Goal: Information Seeking & Learning: Learn about a topic

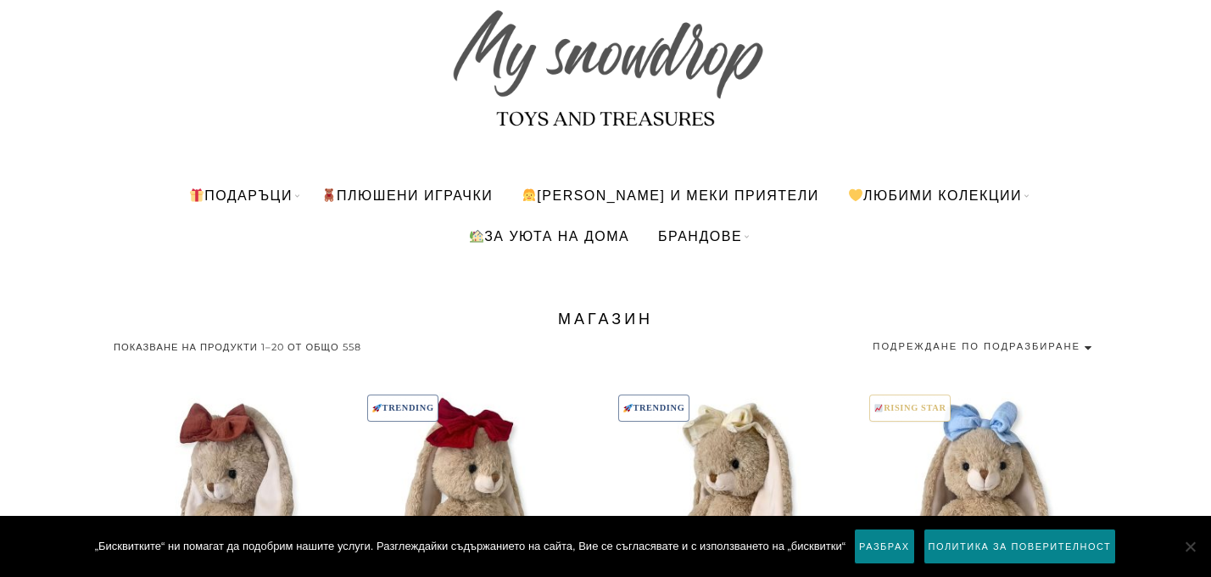
scroll to position [103, 0]
click at [438, 193] on link "ПЛЮШЕНИ ИГРАЧКИ" at bounding box center [407, 196] width 197 height 41
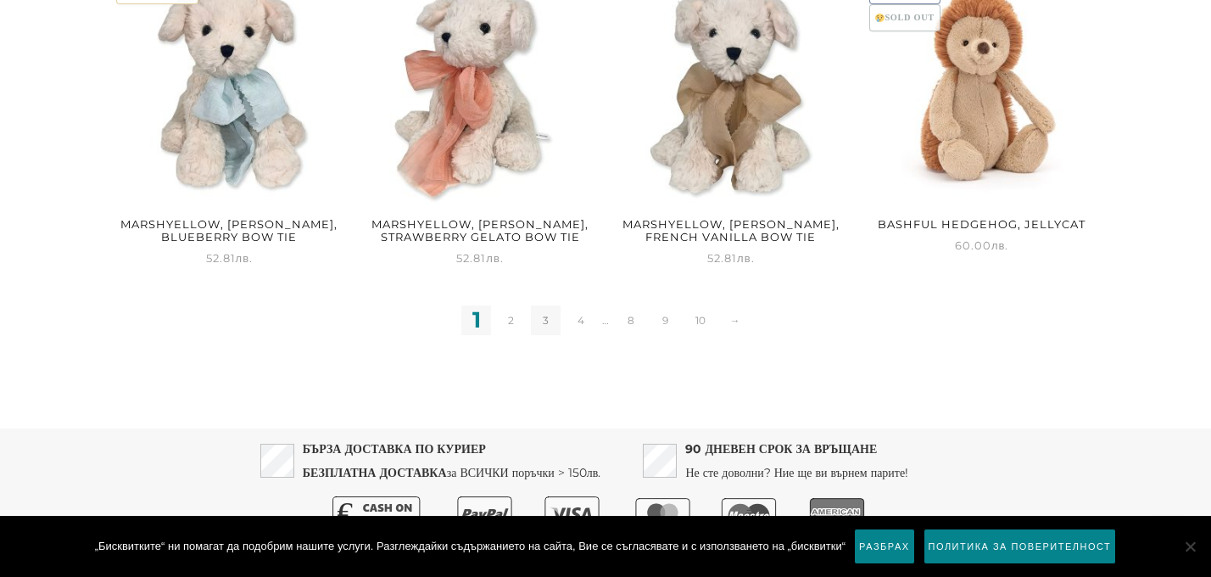
scroll to position [2307, 0]
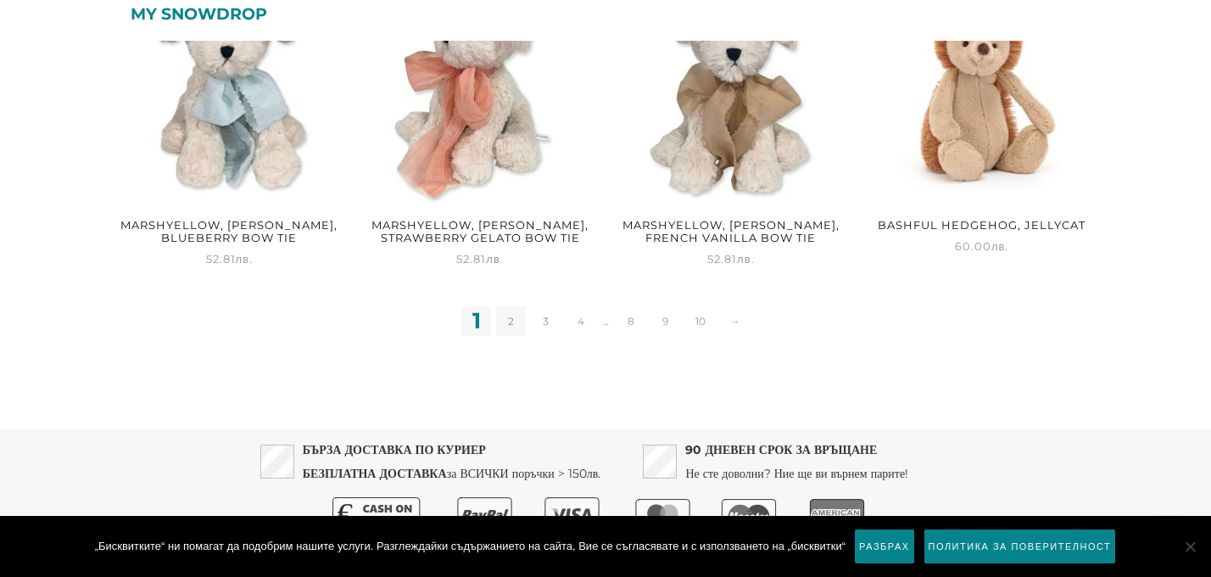
click at [510, 306] on link "2" at bounding box center [511, 321] width 30 height 30
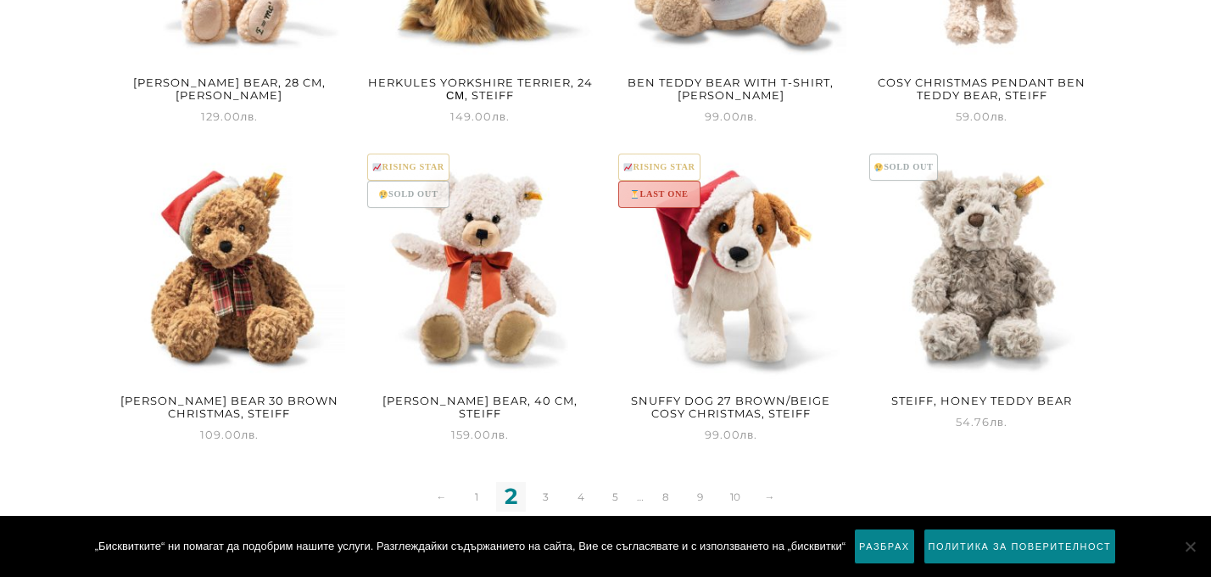
scroll to position [2108, 0]
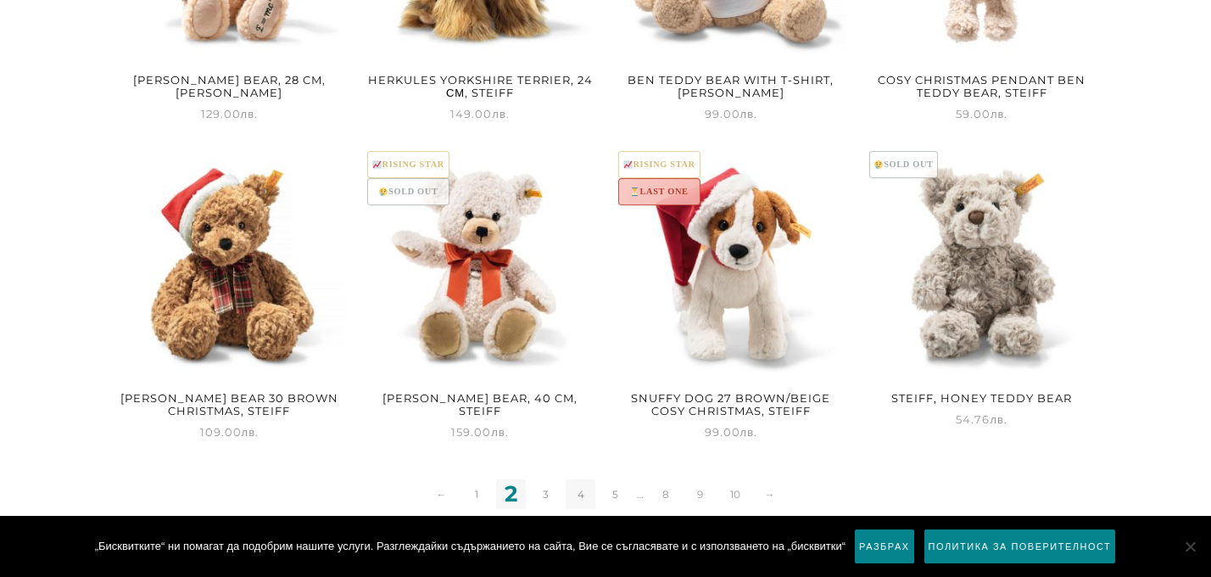
click at [580, 479] on link "4" at bounding box center [581, 494] width 30 height 30
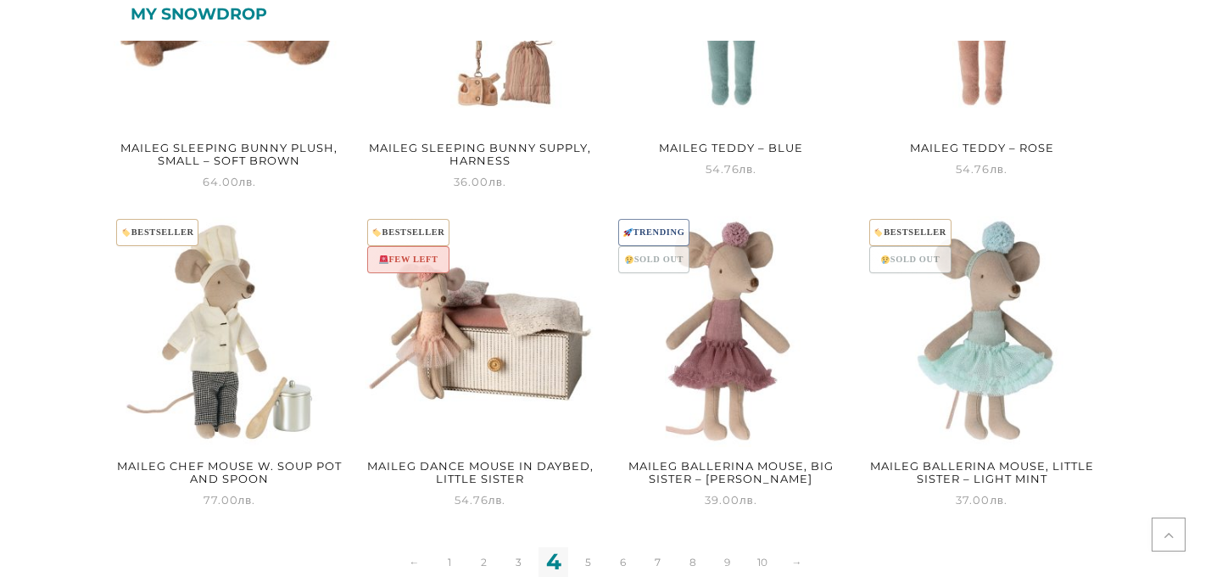
scroll to position [1861, 0]
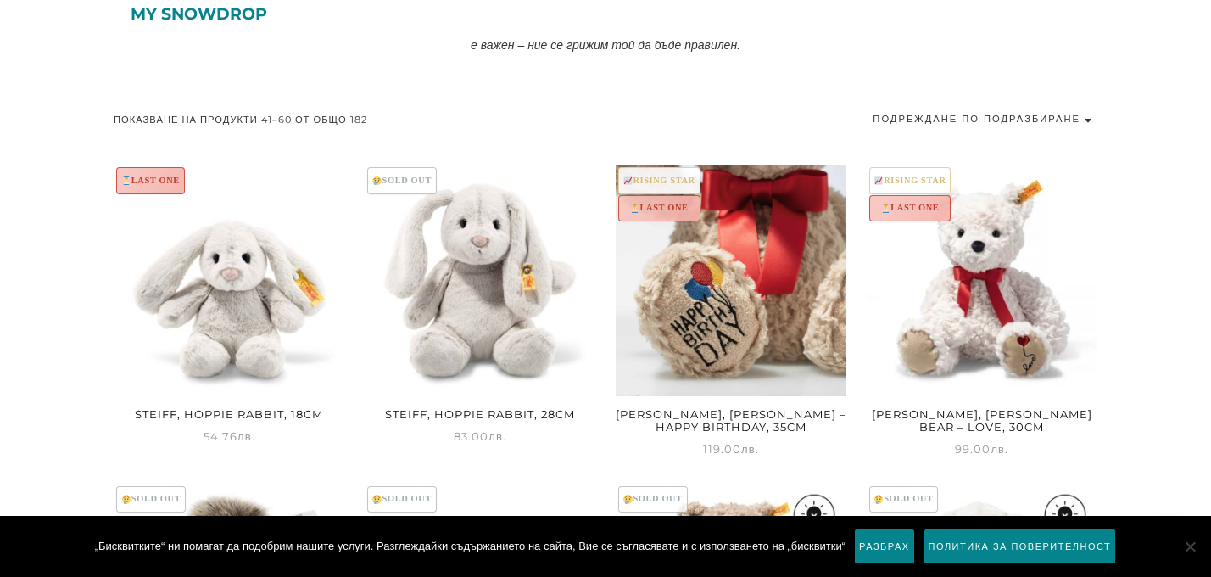
scroll to position [814, 0]
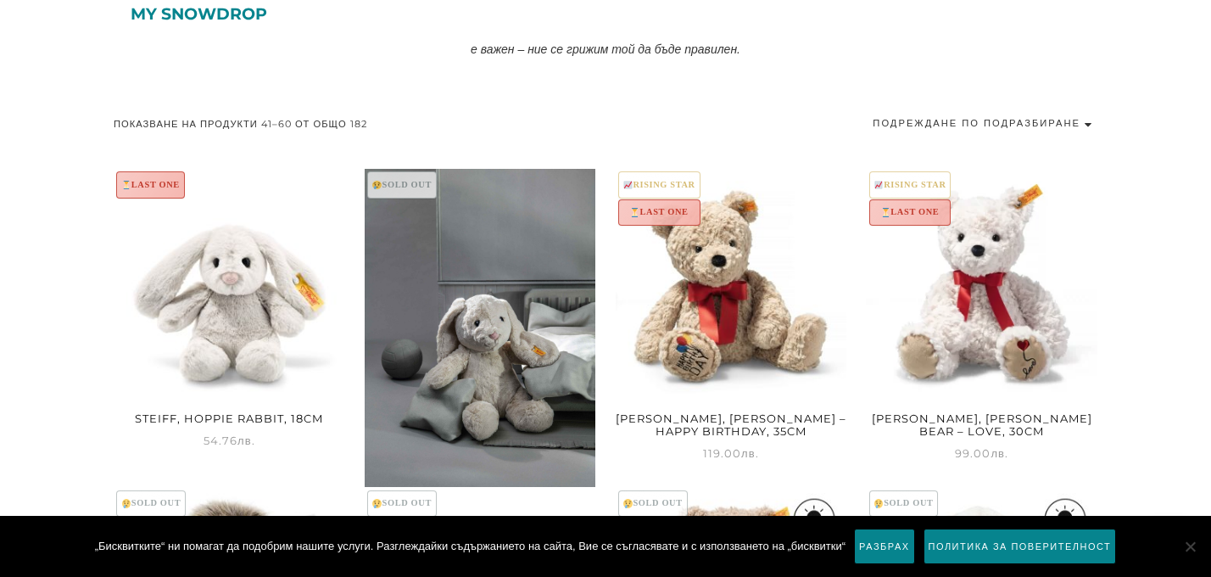
click at [493, 294] on img at bounding box center [481, 332] width 232 height 327
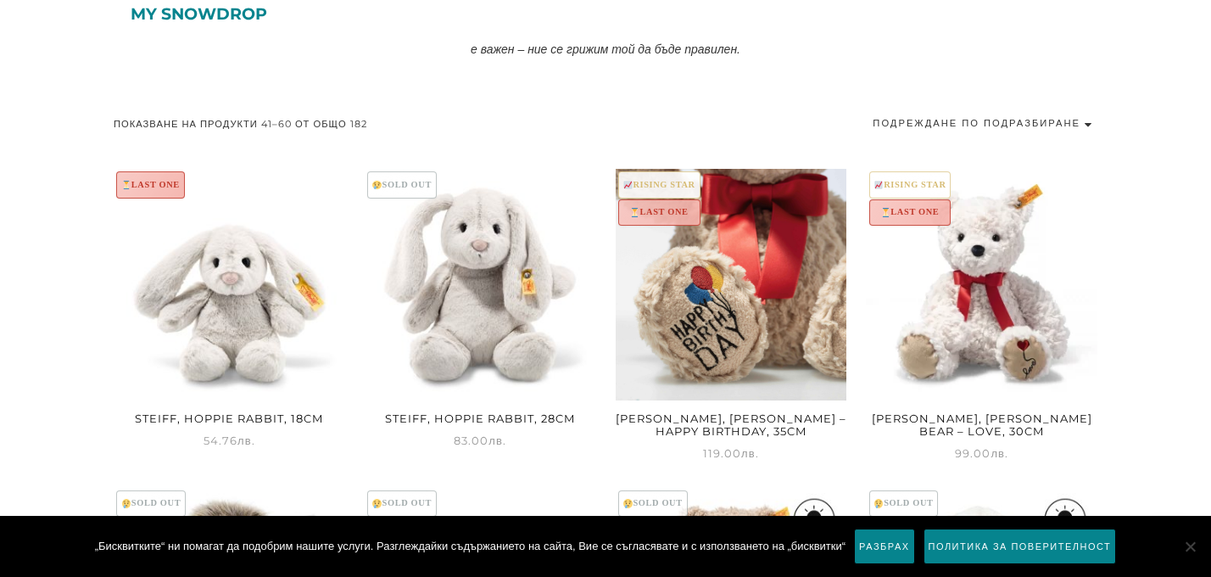
click at [732, 276] on img at bounding box center [732, 285] width 232 height 232
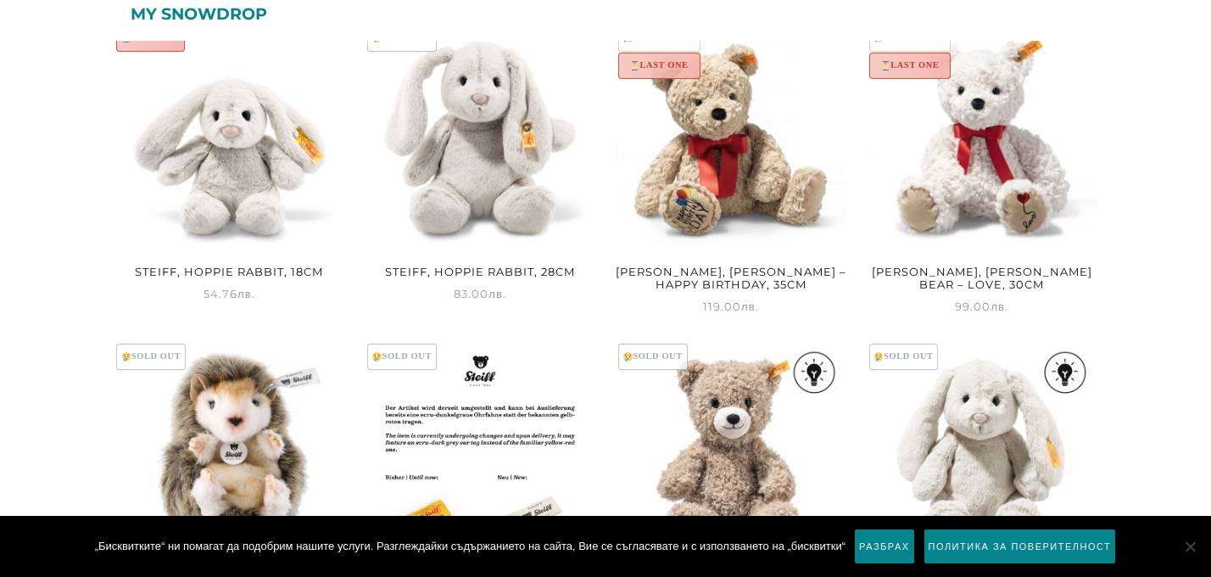
scroll to position [899, 0]
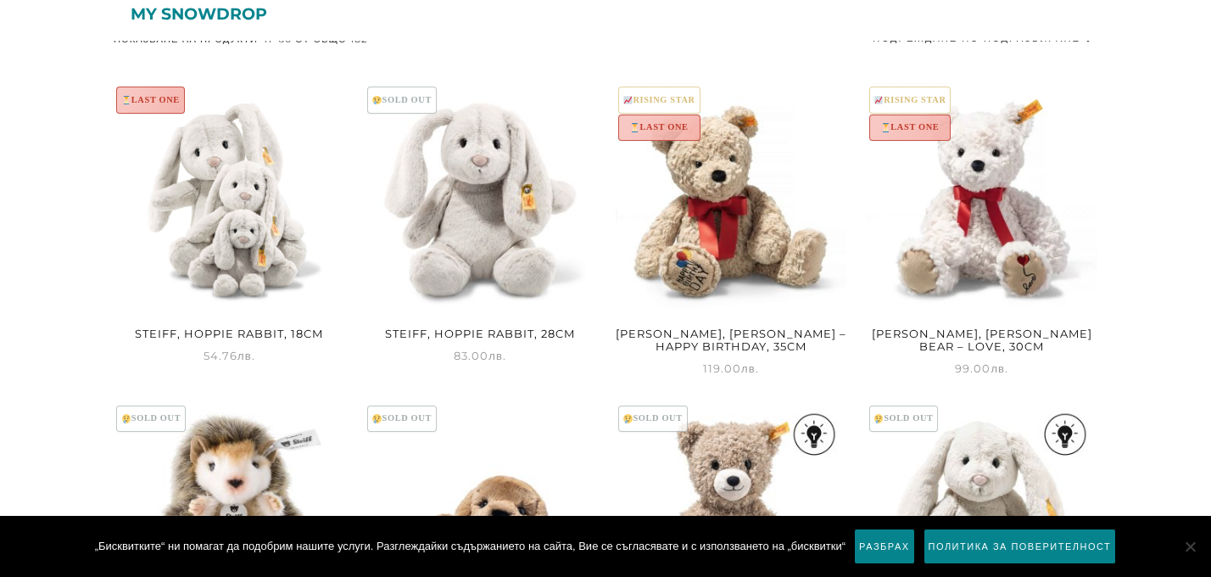
click at [241, 214] on img at bounding box center [230, 200] width 232 height 232
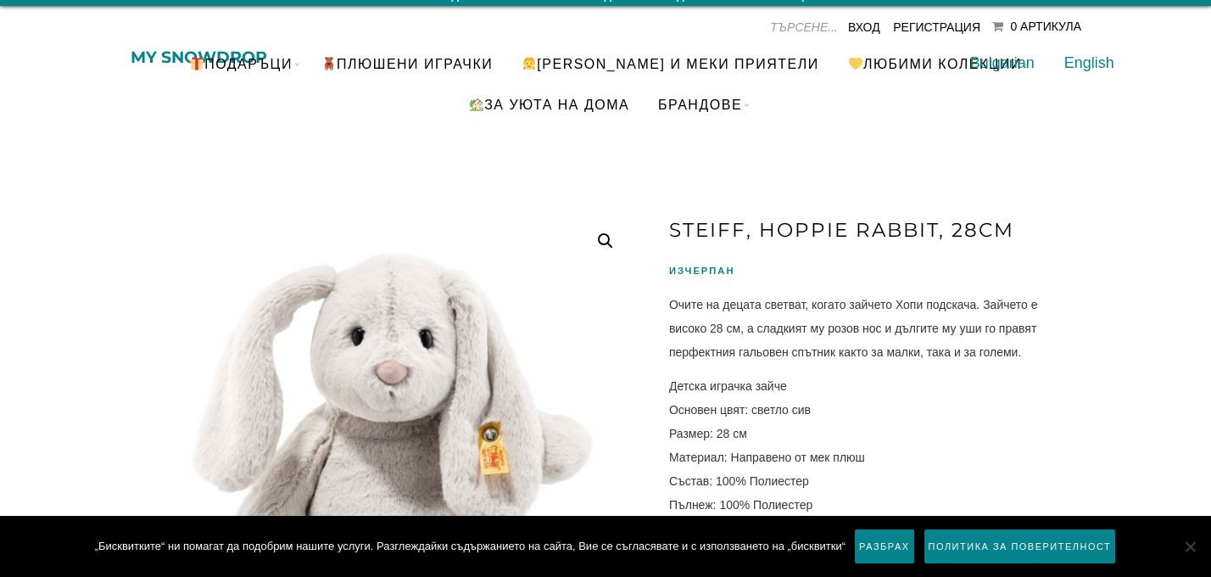
scroll to position [16, 0]
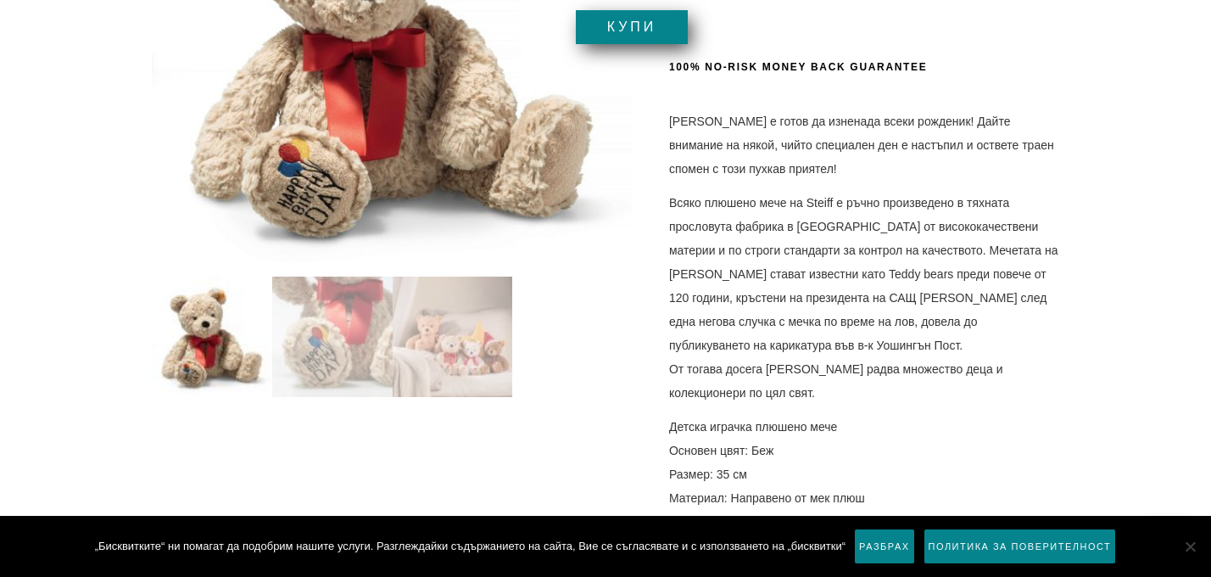
scroll to position [438, 0]
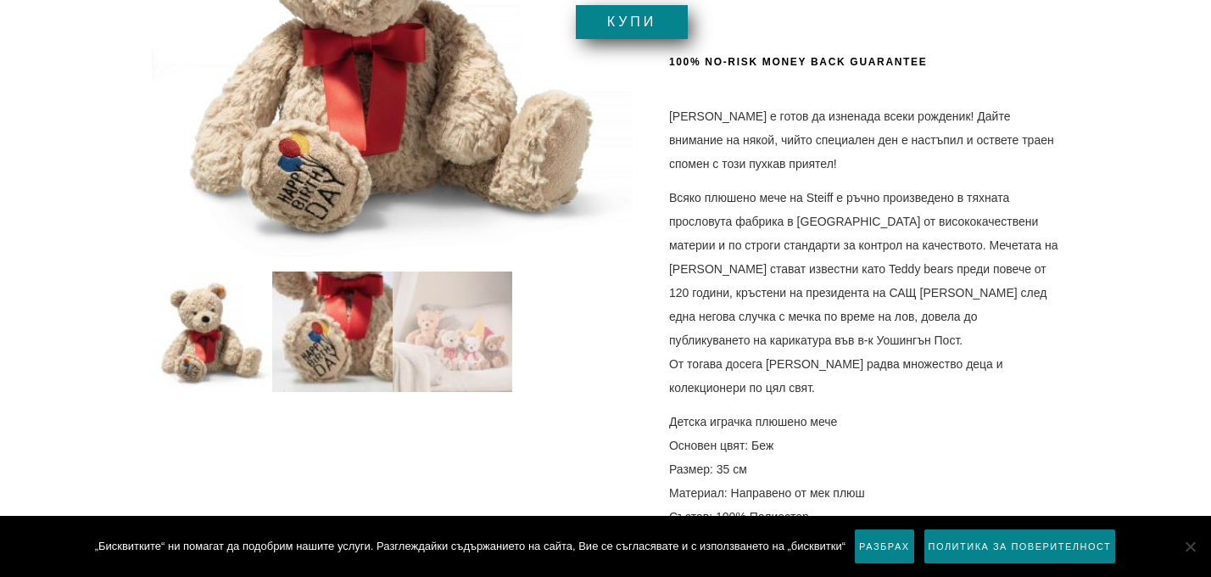
click at [327, 345] on img at bounding box center [332, 331] width 120 height 120
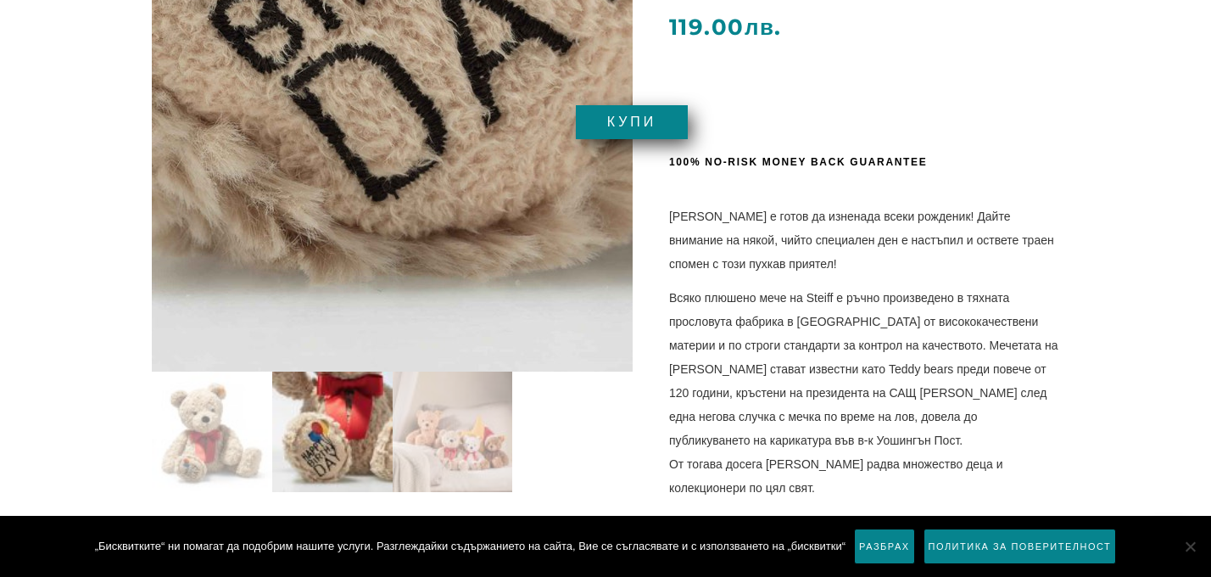
scroll to position [339, 0]
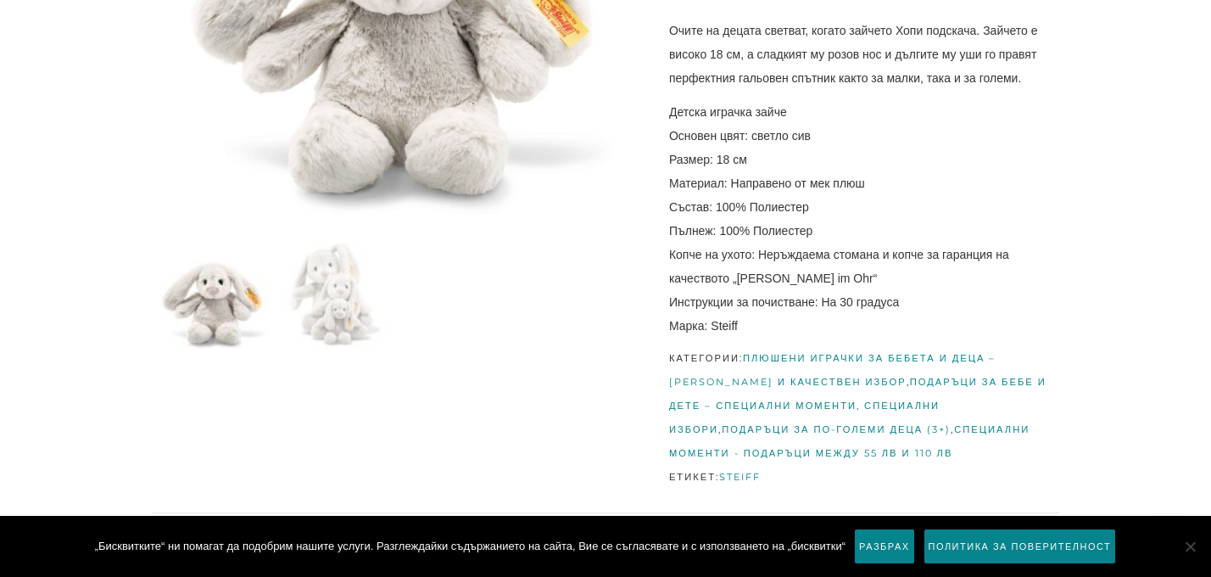
scroll to position [484, 0]
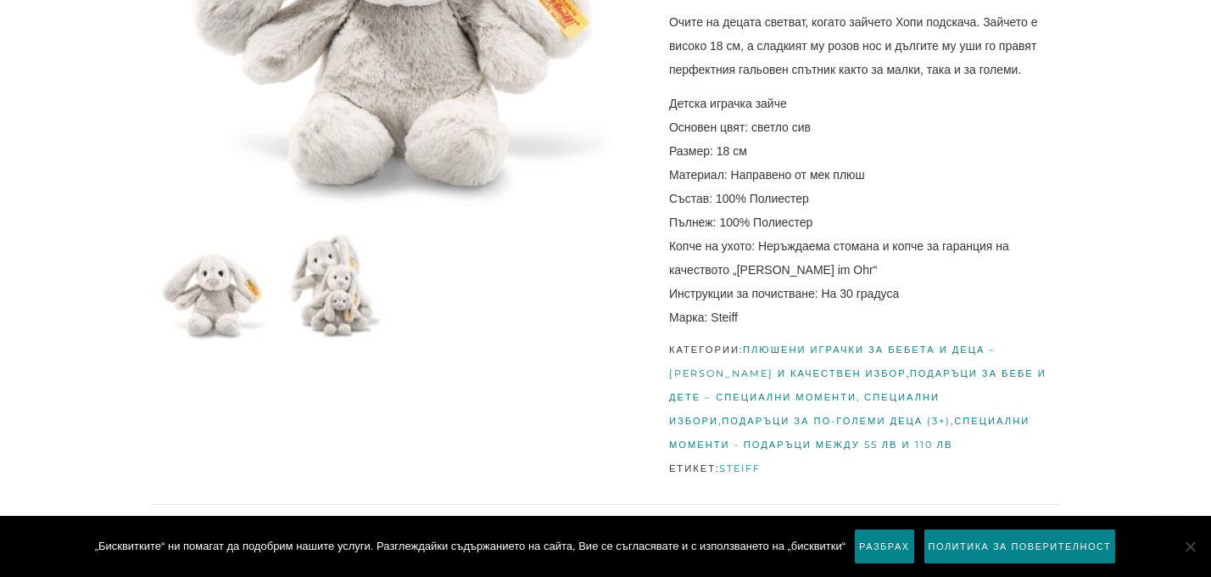
click at [326, 301] on img at bounding box center [332, 285] width 120 height 120
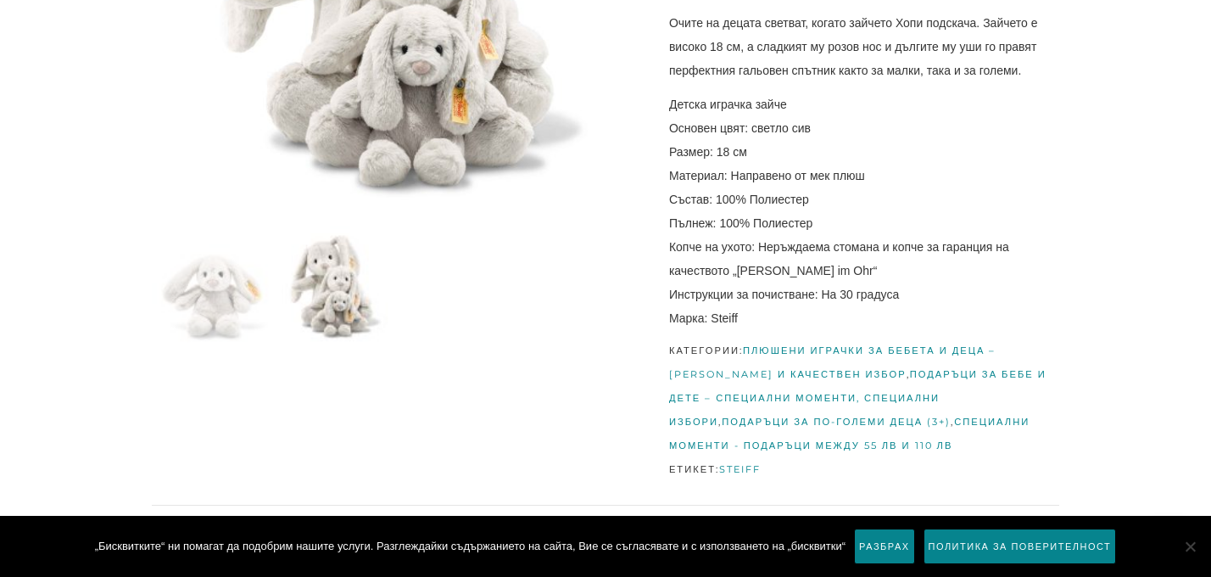
scroll to position [488, 0]
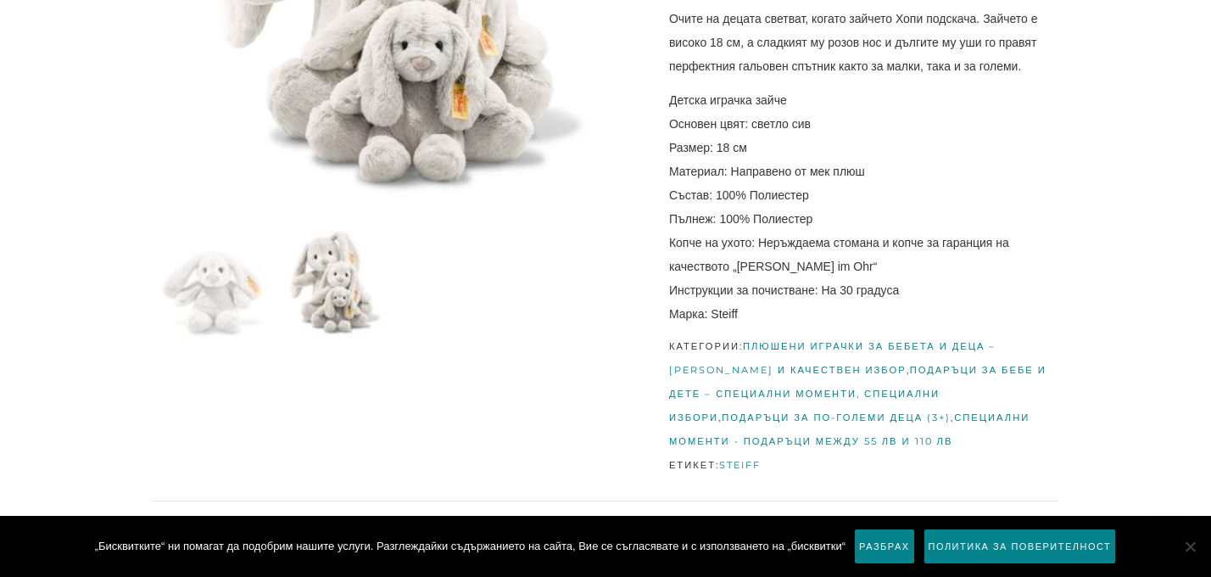
click at [748, 462] on link "Steiff" at bounding box center [740, 465] width 42 height 12
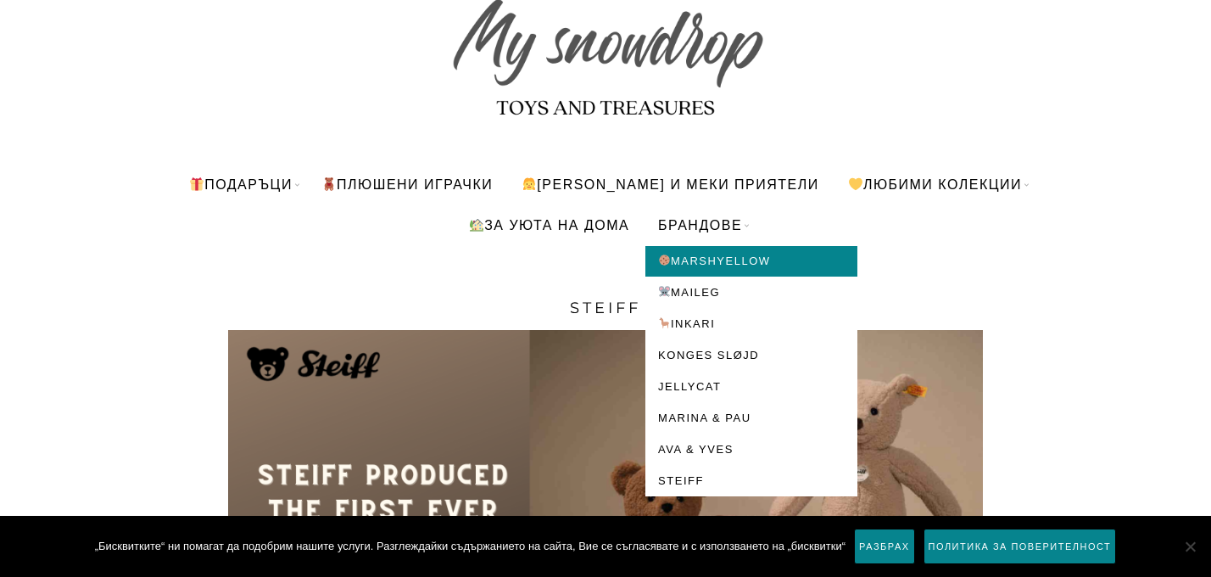
scroll to position [117, 0]
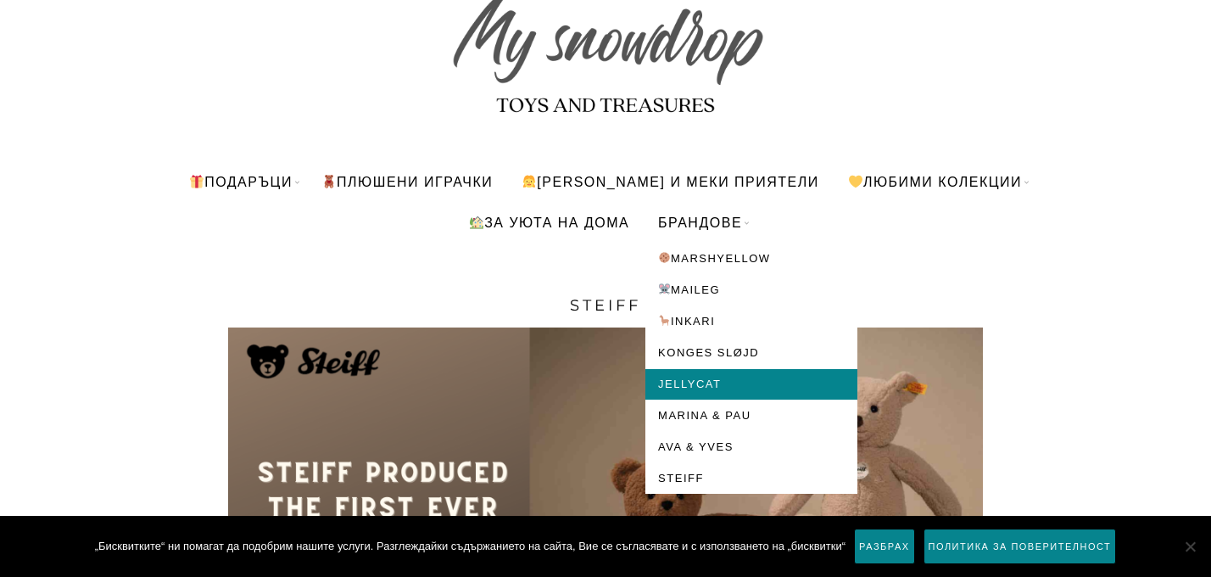
click at [703, 383] on link "Jellycat" at bounding box center [751, 384] width 212 height 31
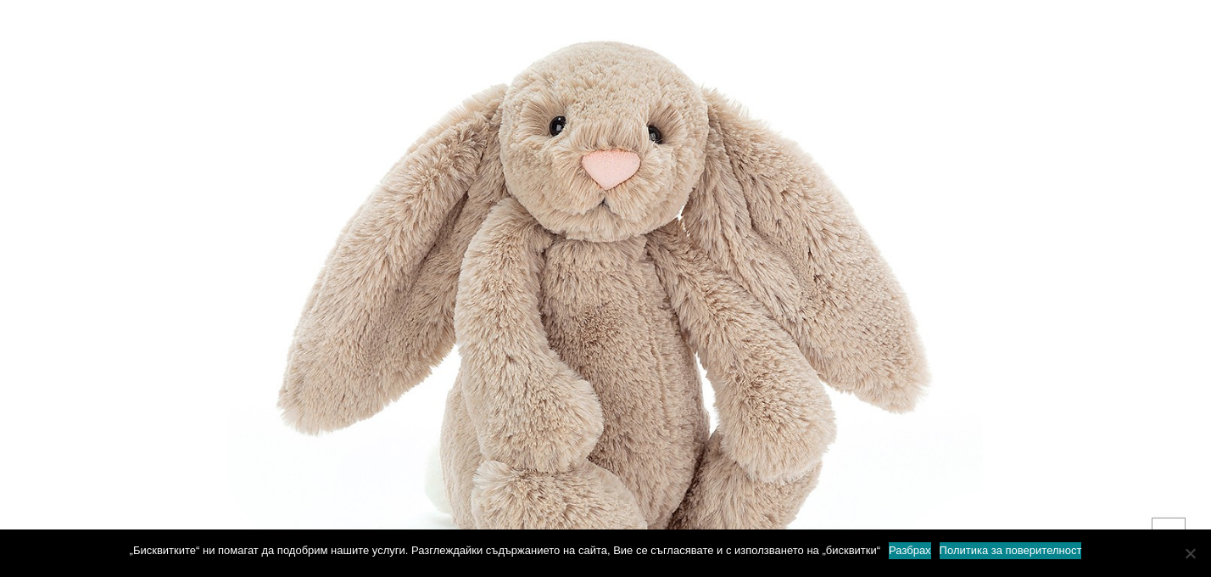
scroll to position [1302, 0]
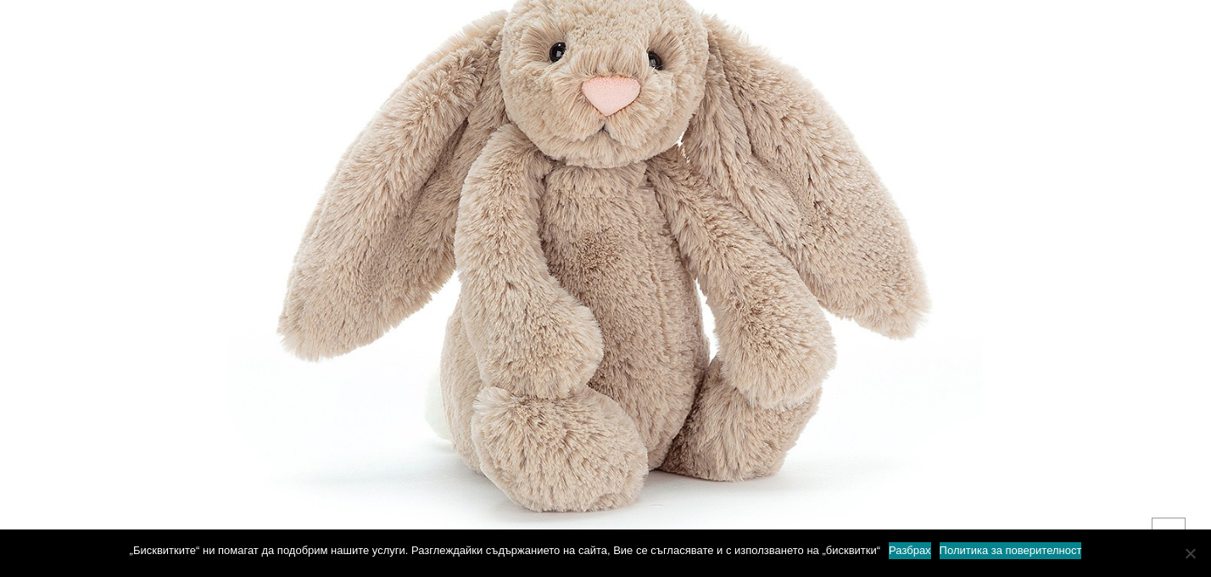
click at [584, 280] on img at bounding box center [605, 245] width 755 height 755
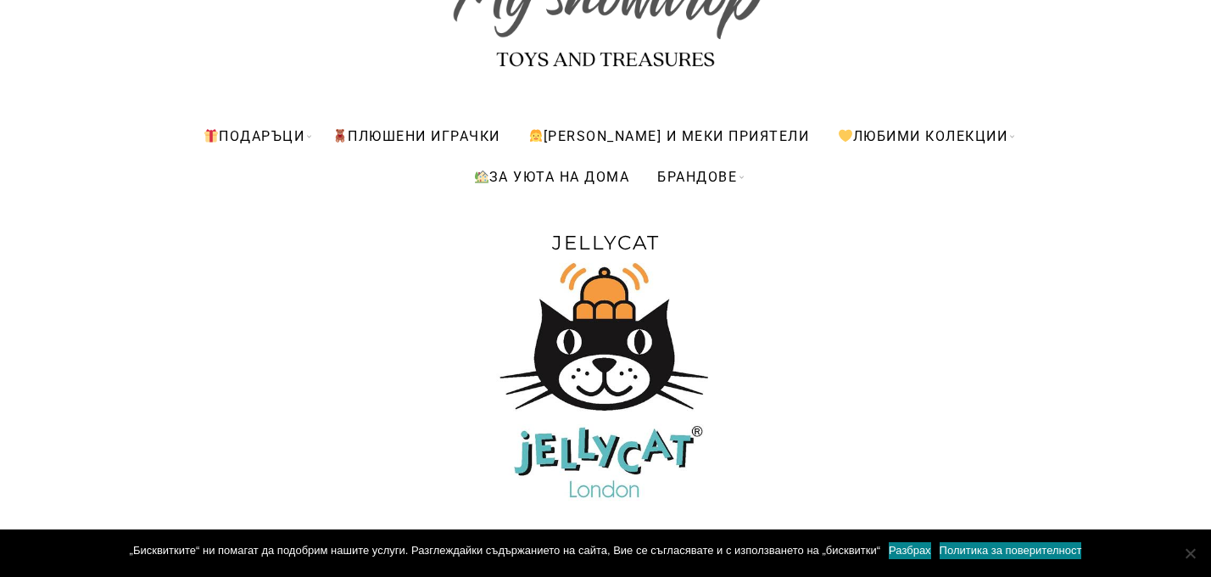
scroll to position [162, 0]
click at [620, 299] on img at bounding box center [605, 382] width 227 height 254
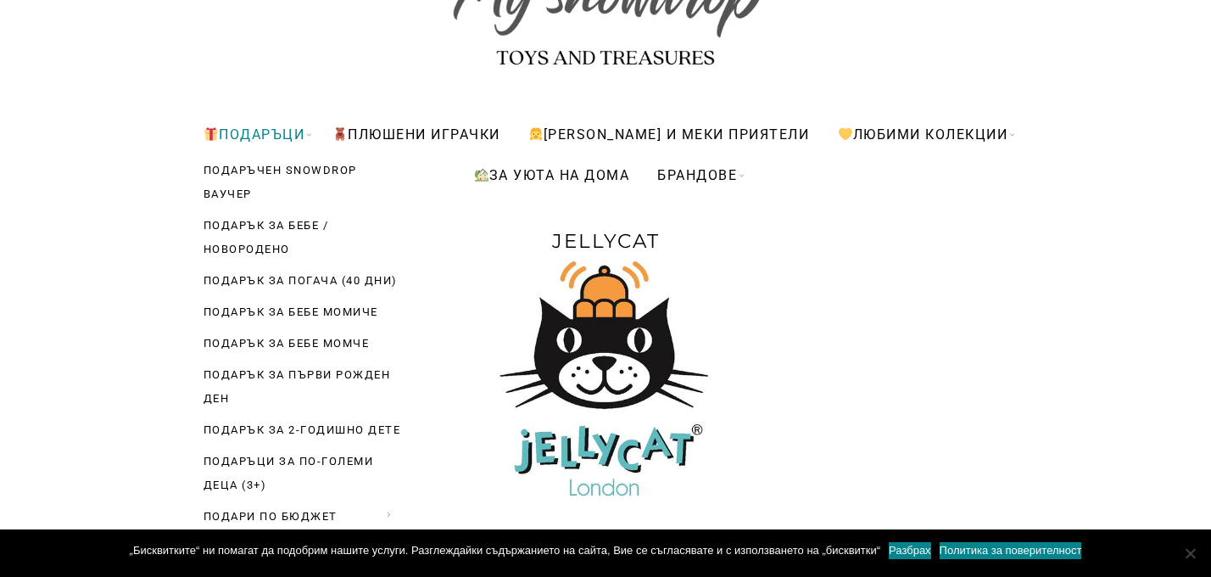
scroll to position [166, 0]
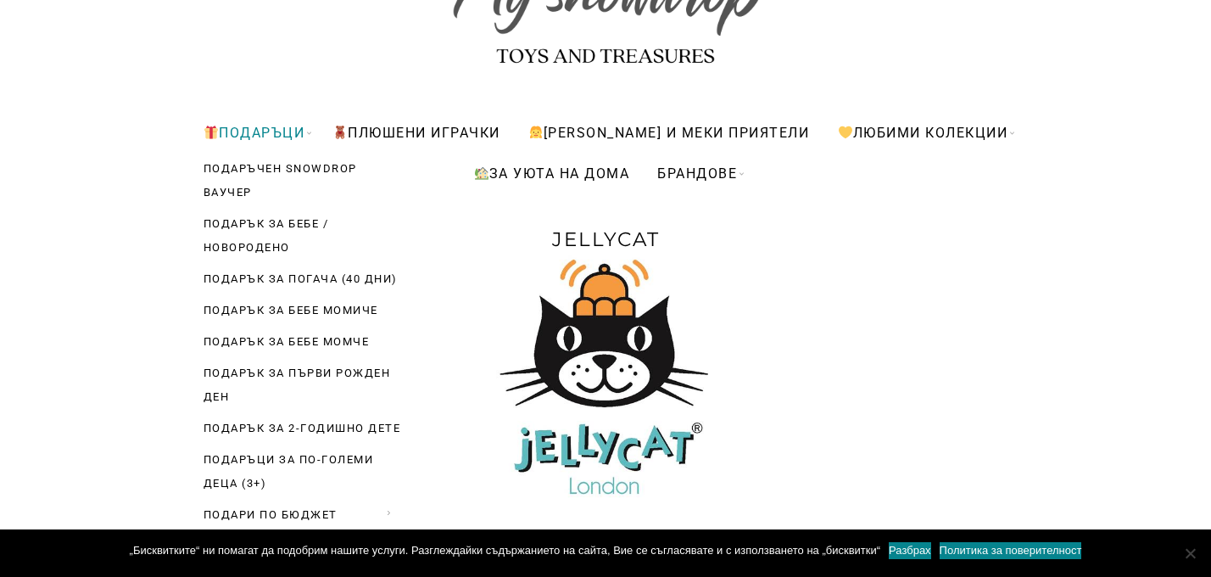
drag, startPoint x: 315, startPoint y: 135, endPoint x: 328, endPoint y: 143, distance: 16.0
click at [317, 143] on link "Подаръци" at bounding box center [254, 132] width 126 height 41
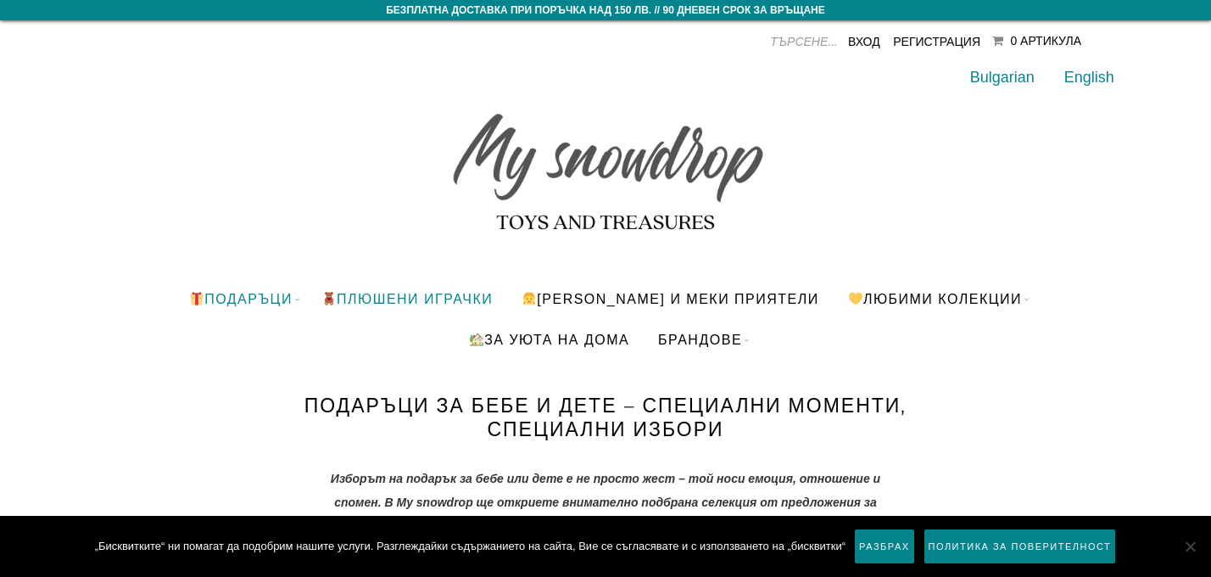
click at [477, 295] on link "ПЛЮШЕНИ ИГРАЧКИ" at bounding box center [407, 298] width 197 height 41
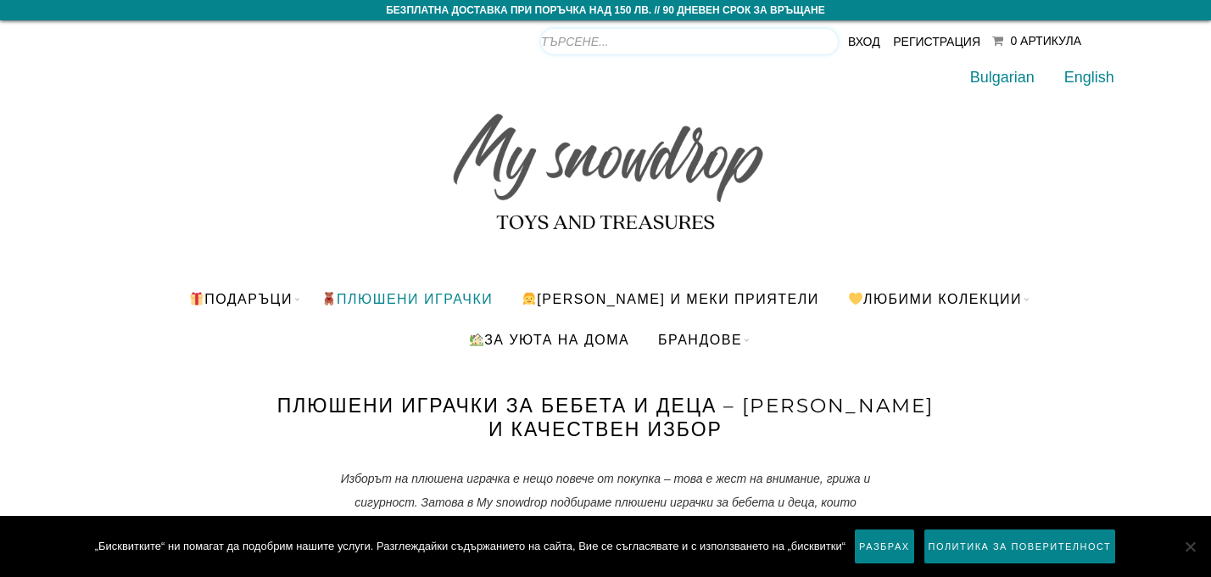
click at [801, 39] on input "Products search" at bounding box center [689, 41] width 297 height 25
type input "йелл"
type input "j"
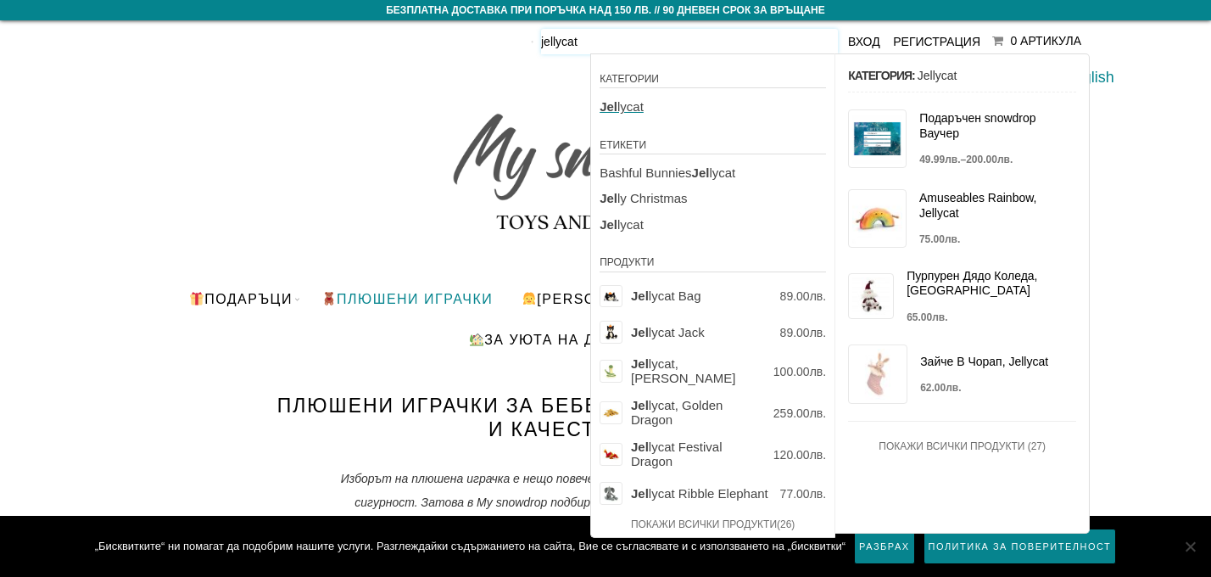
type input "jellycat"
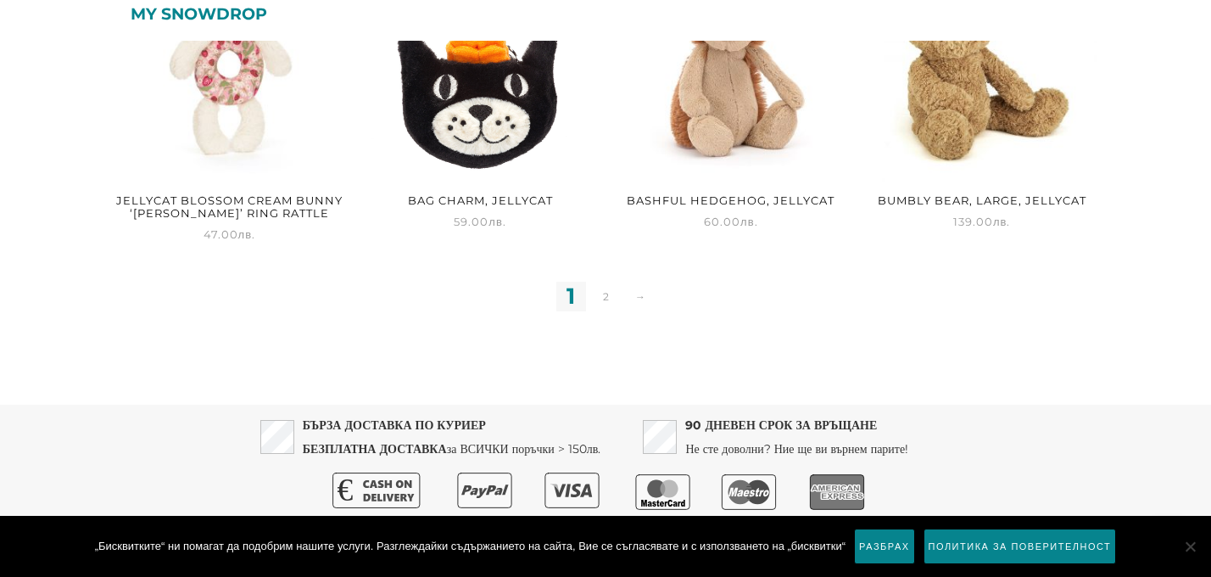
scroll to position [1792, 0]
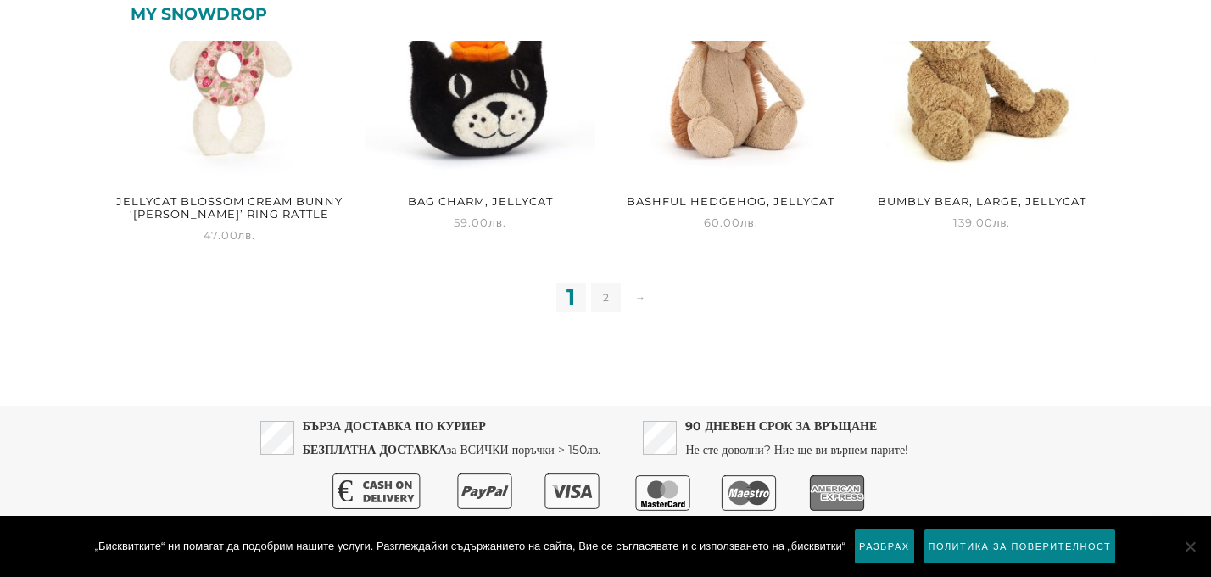
click at [606, 299] on link "2" at bounding box center [606, 297] width 30 height 30
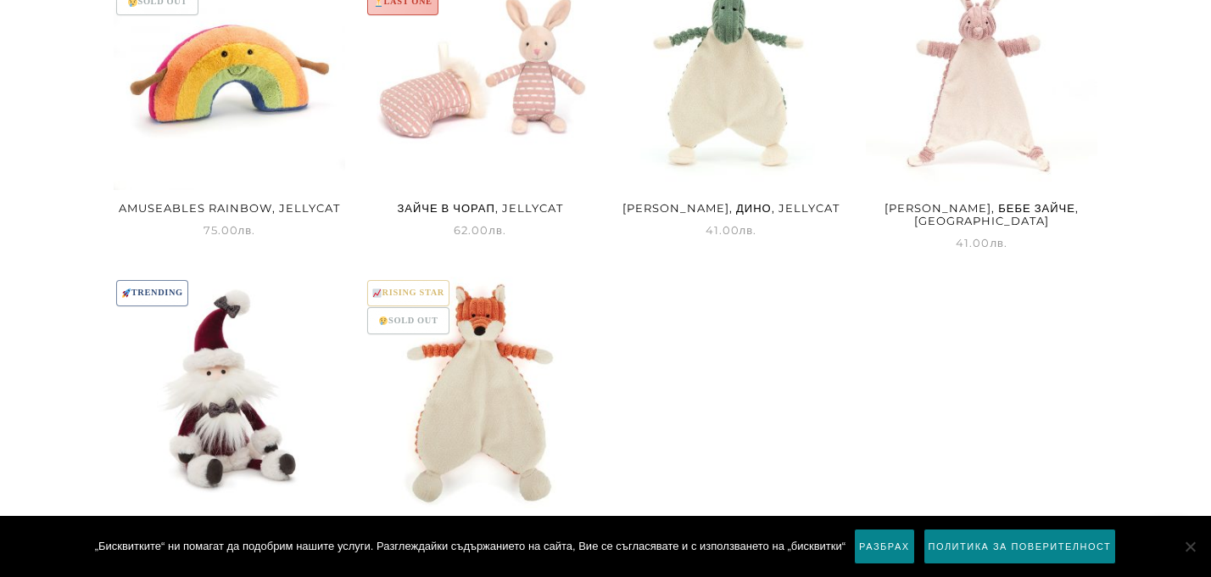
scroll to position [544, 0]
